Goal: Task Accomplishment & Management: Manage account settings

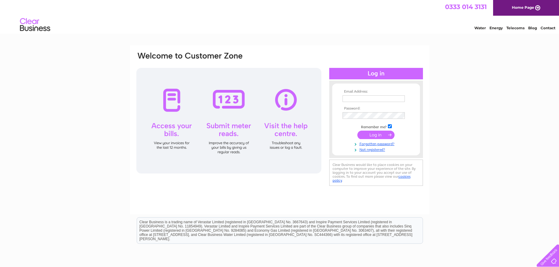
type input "claudia@rug-maker.com"
click at [375, 136] on input "submit" at bounding box center [375, 135] width 37 height 8
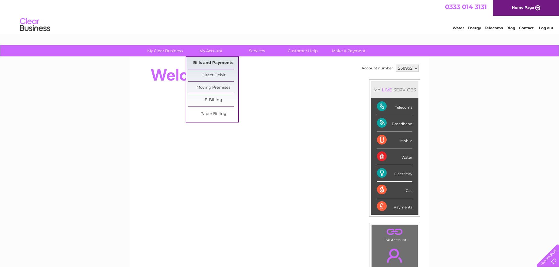
click at [215, 59] on link "Bills and Payments" at bounding box center [213, 63] width 50 height 12
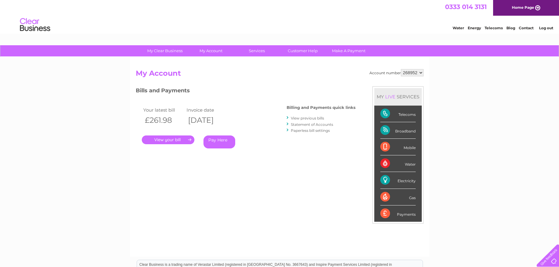
click at [183, 140] on link "." at bounding box center [168, 140] width 53 height 9
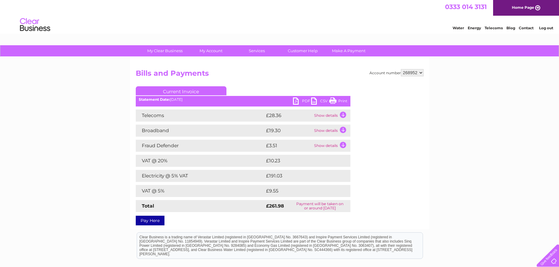
click at [434, 177] on div "My Clear Business Login Details My Details My Preferences Link Account My Accou…" at bounding box center [279, 189] width 559 height 288
click at [296, 102] on link "PDF" at bounding box center [302, 102] width 18 height 9
click at [50, 219] on div "My Clear Business Login Details My Details My Preferences Link Account My Accou…" at bounding box center [279, 189] width 559 height 288
